Goal: Information Seeking & Learning: Learn about a topic

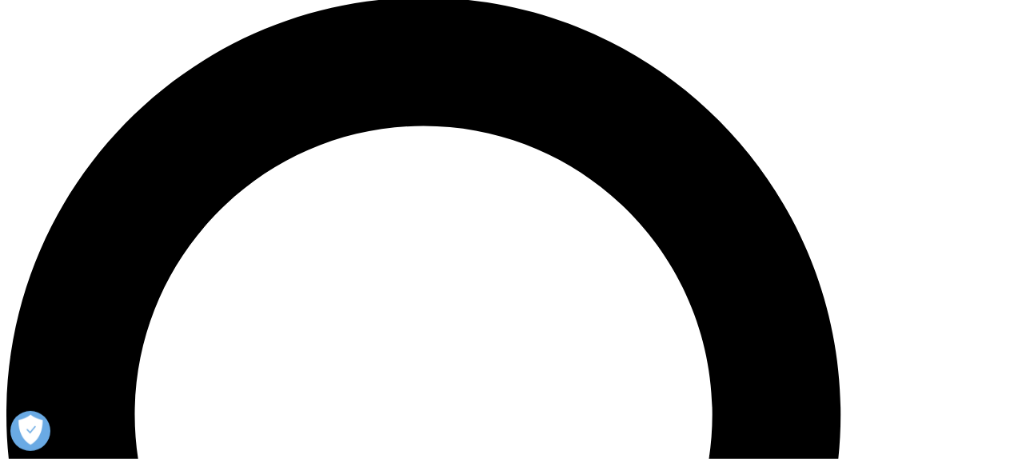
scroll to position [1025, 0]
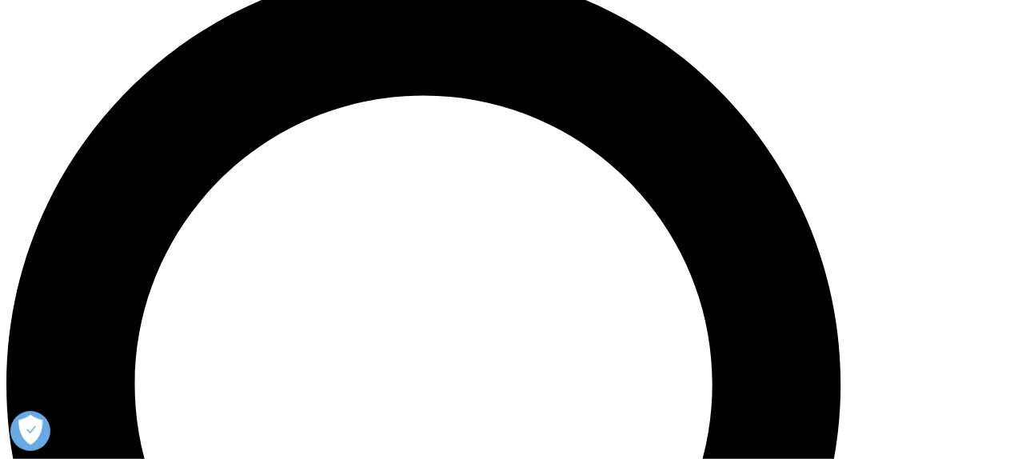
scroll to position [1057, 0]
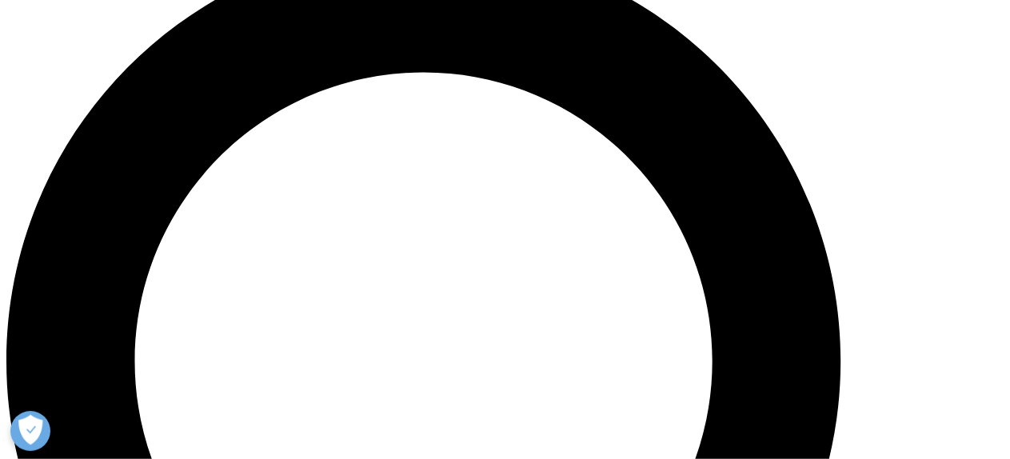
scroll to position [1081, 0]
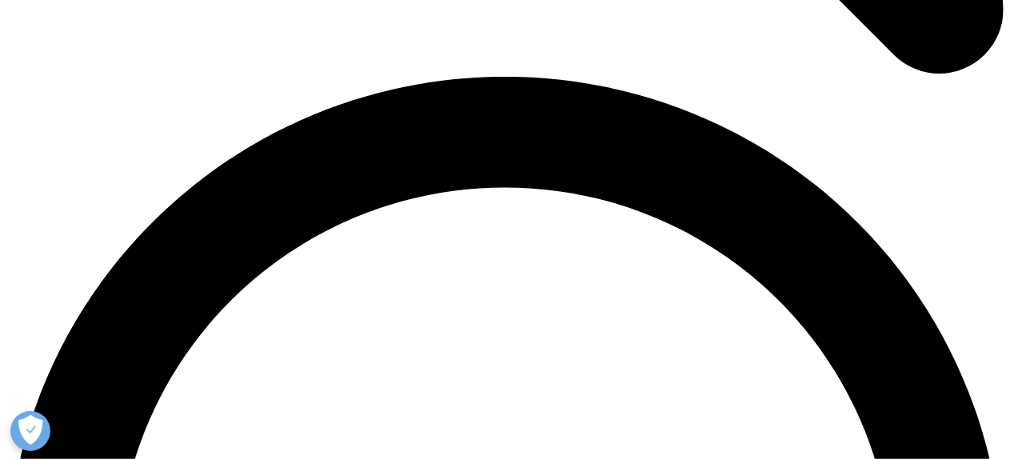
scroll to position [1946, 0]
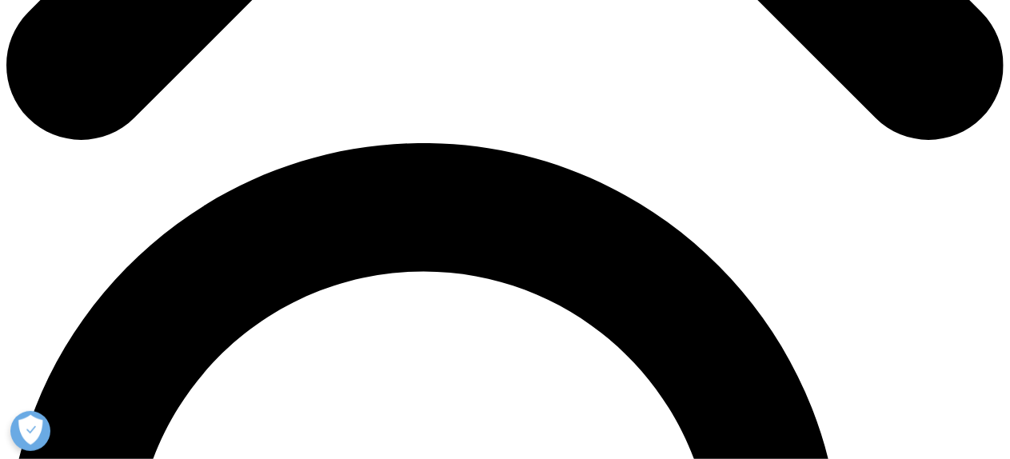
scroll to position [881, 0]
